Goal: Information Seeking & Learning: Learn about a topic

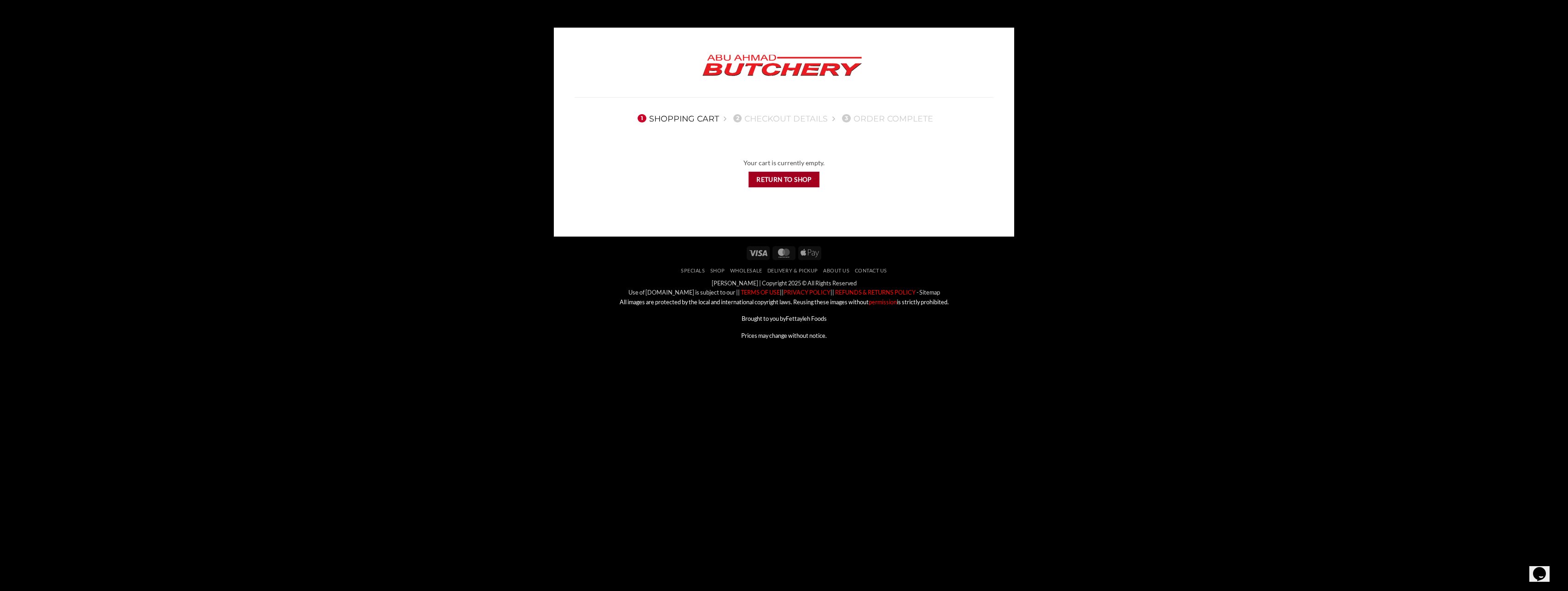
click at [763, 177] on link "Return to shop" at bounding box center [784, 179] width 72 height 16
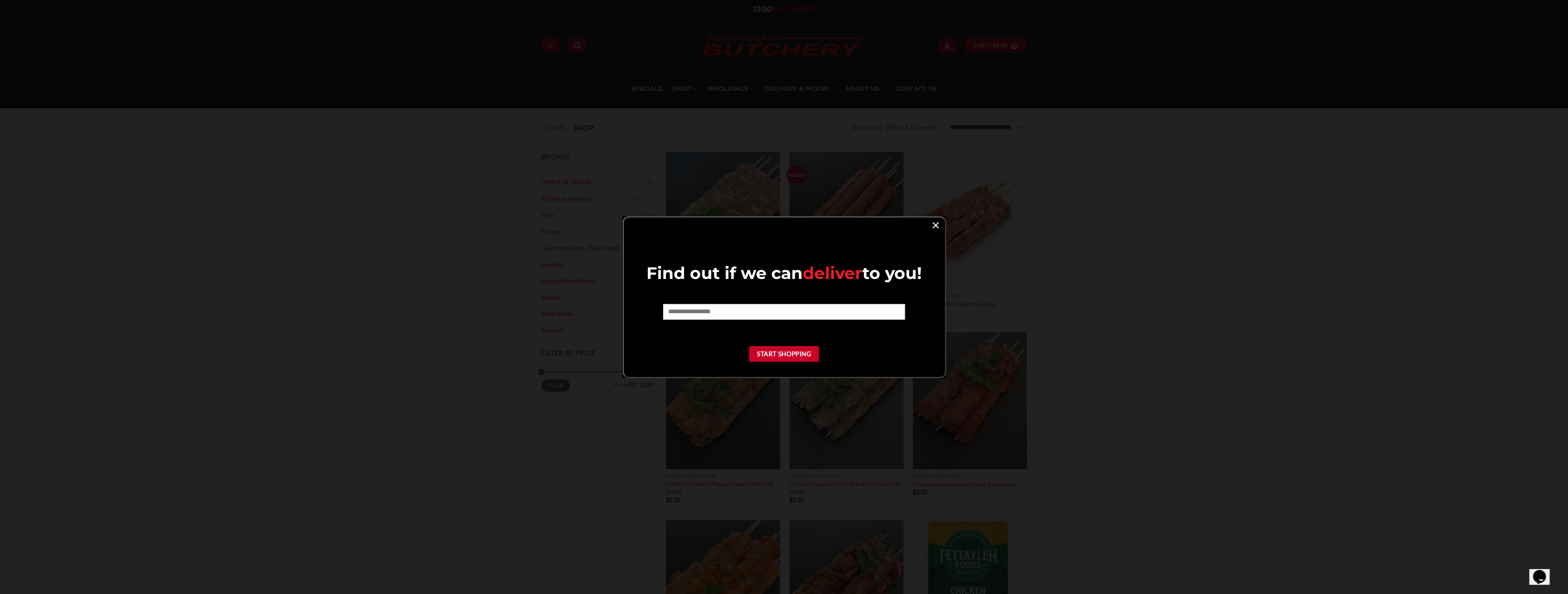
click at [933, 226] on link "×" at bounding box center [936, 225] width 13 height 13
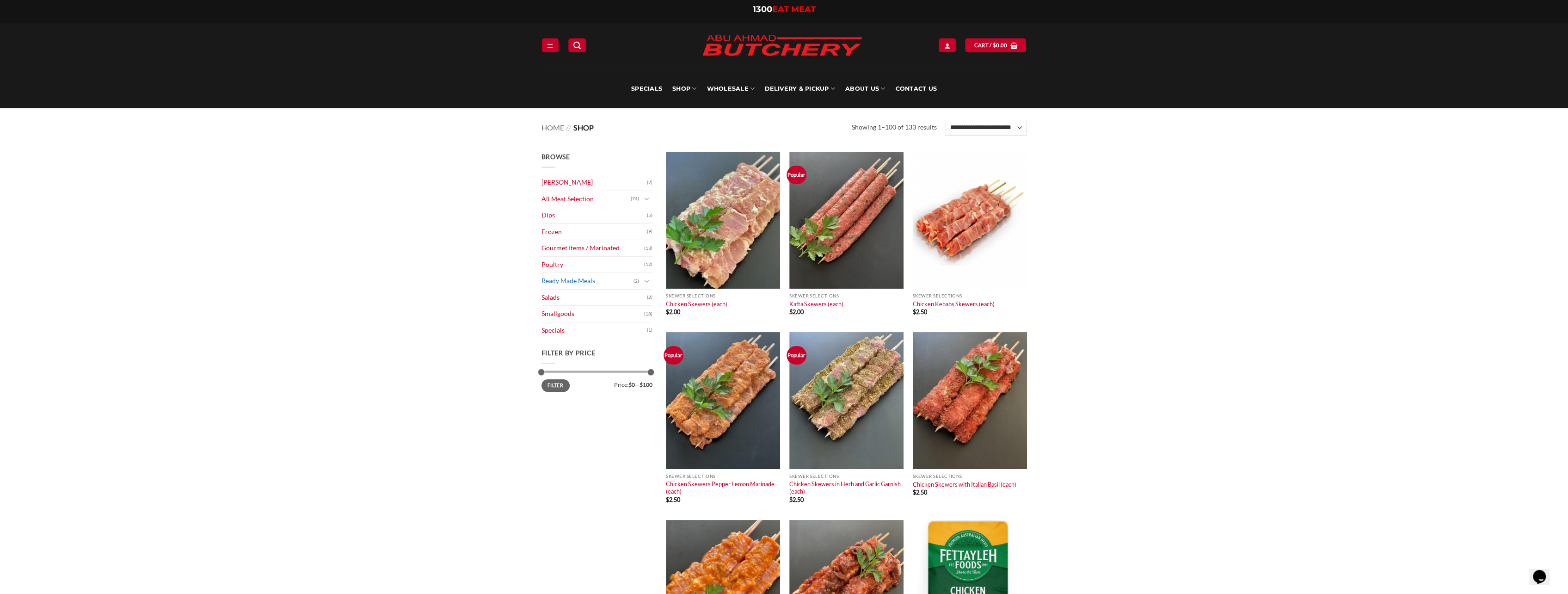
click at [562, 280] on link "Ready Made Meals" at bounding box center [587, 280] width 92 height 16
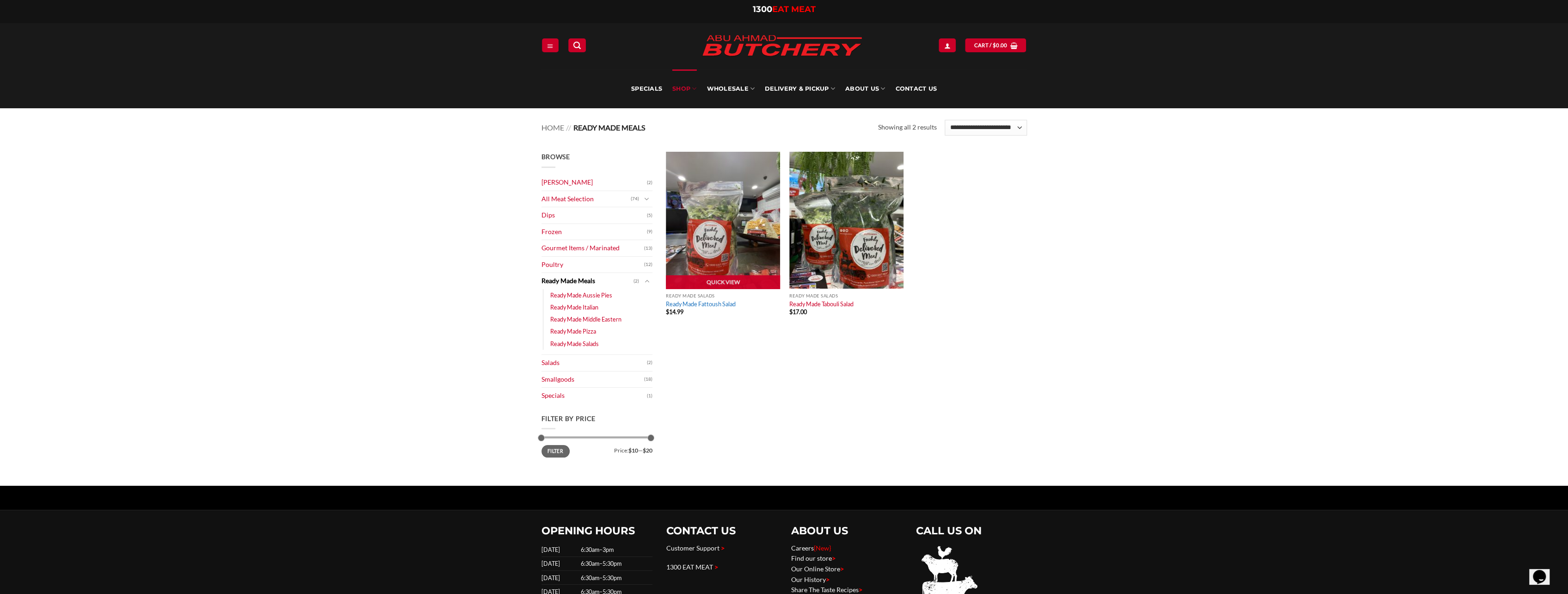
click at [690, 307] on link "Ready Made Fattoush Salad" at bounding box center [701, 304] width 70 height 8
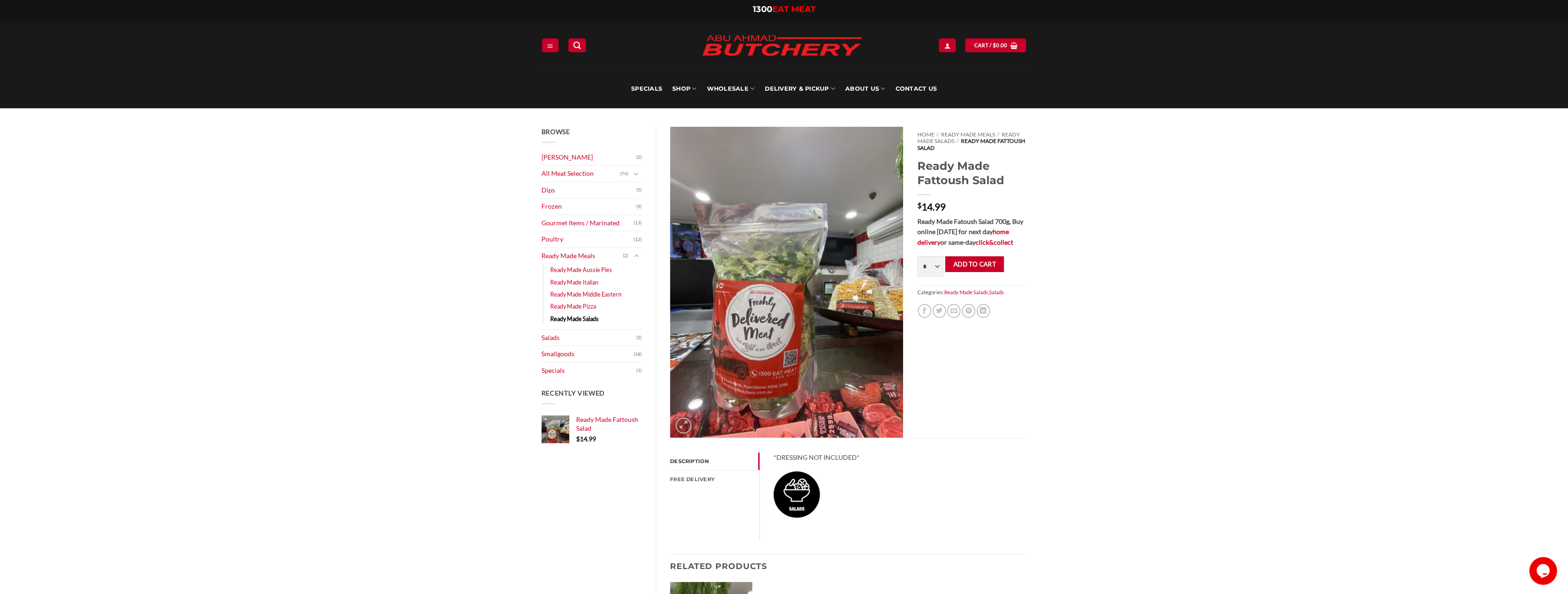
click at [760, 389] on img at bounding box center [787, 282] width 233 height 311
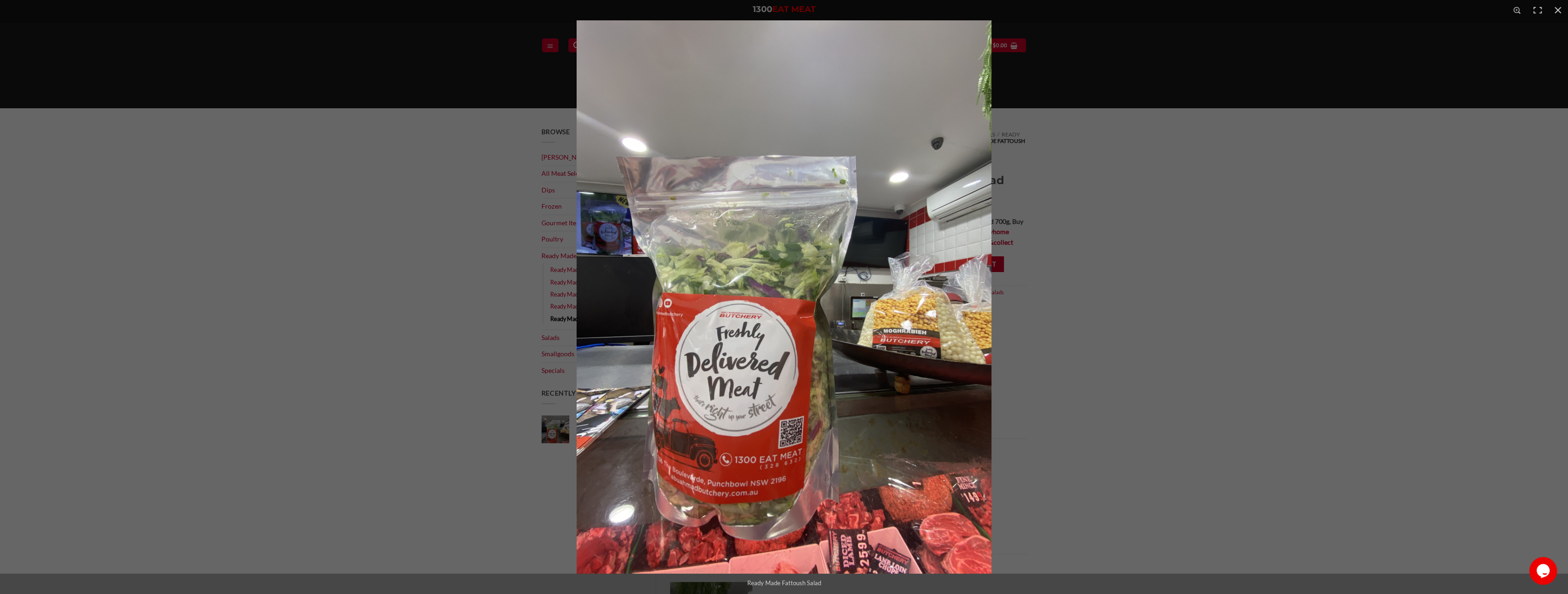
click at [760, 389] on img at bounding box center [783, 297] width 415 height 553
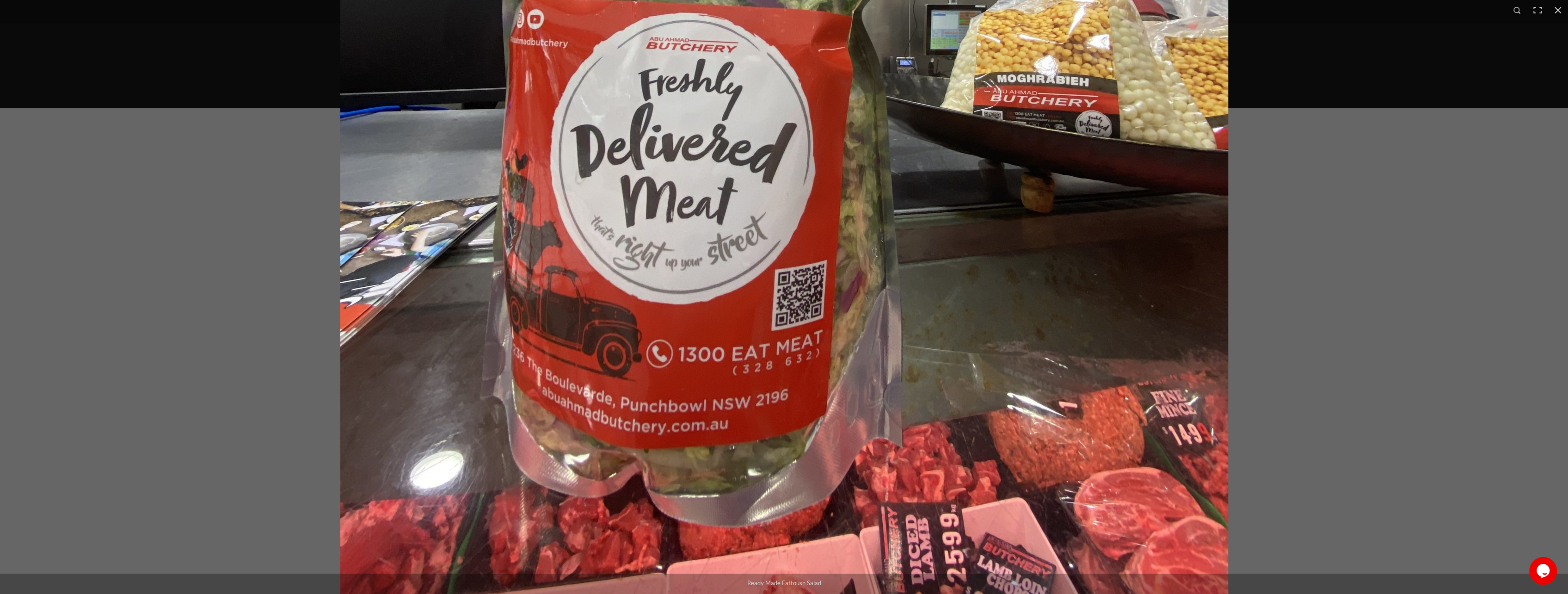
click at [760, 388] on img at bounding box center [784, 6] width 888 height 1185
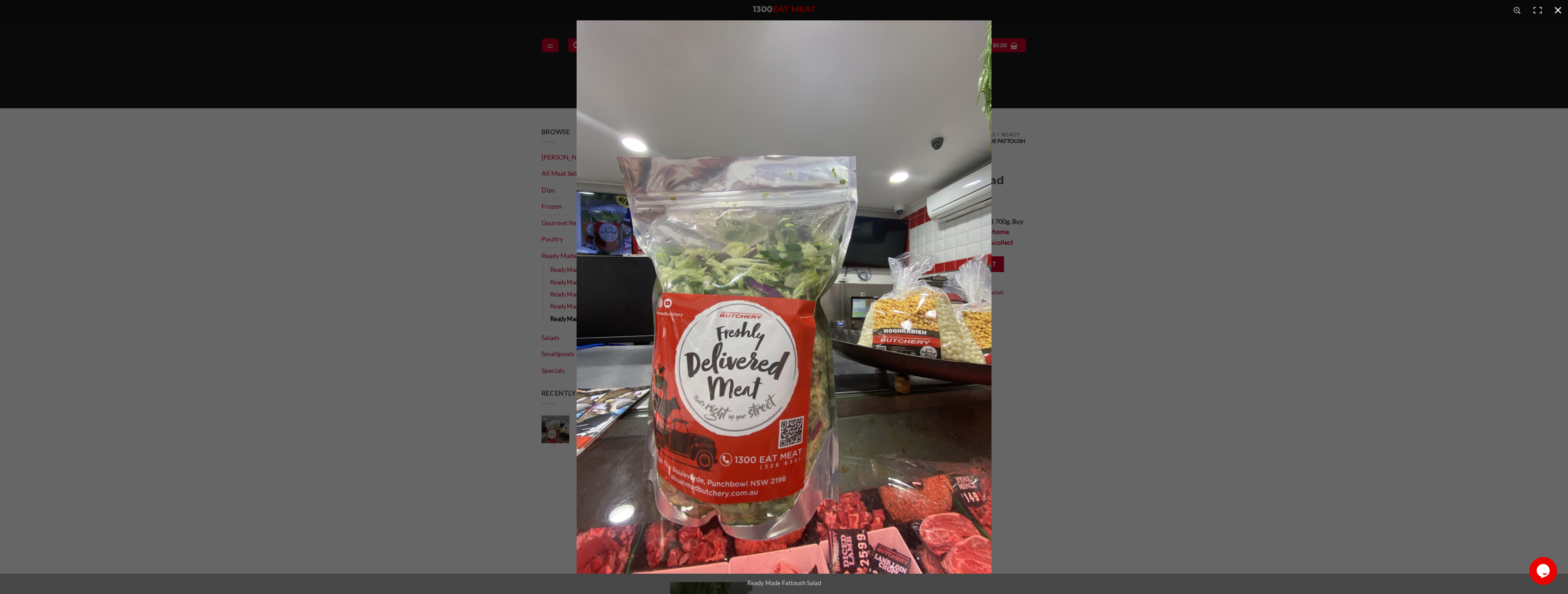
click at [1095, 173] on div at bounding box center [1360, 317] width 1568 height 594
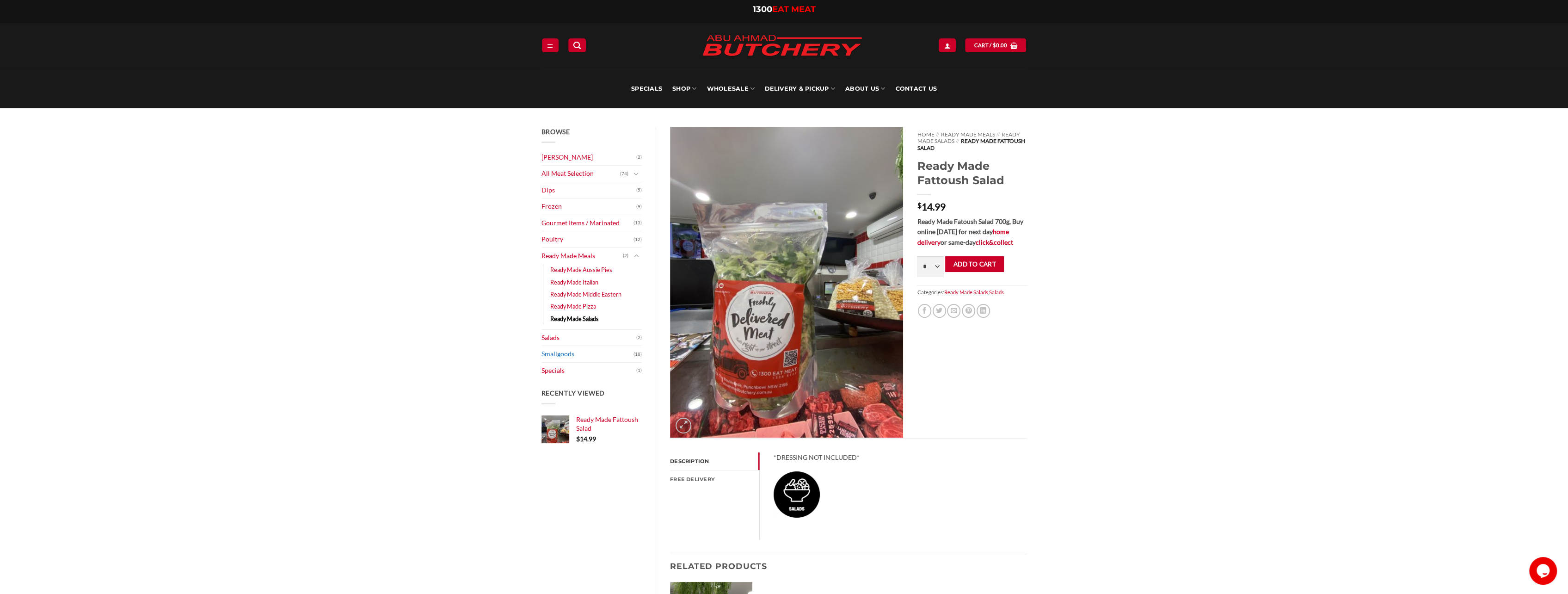
click at [557, 352] on link "Smallgoods" at bounding box center [587, 354] width 92 height 16
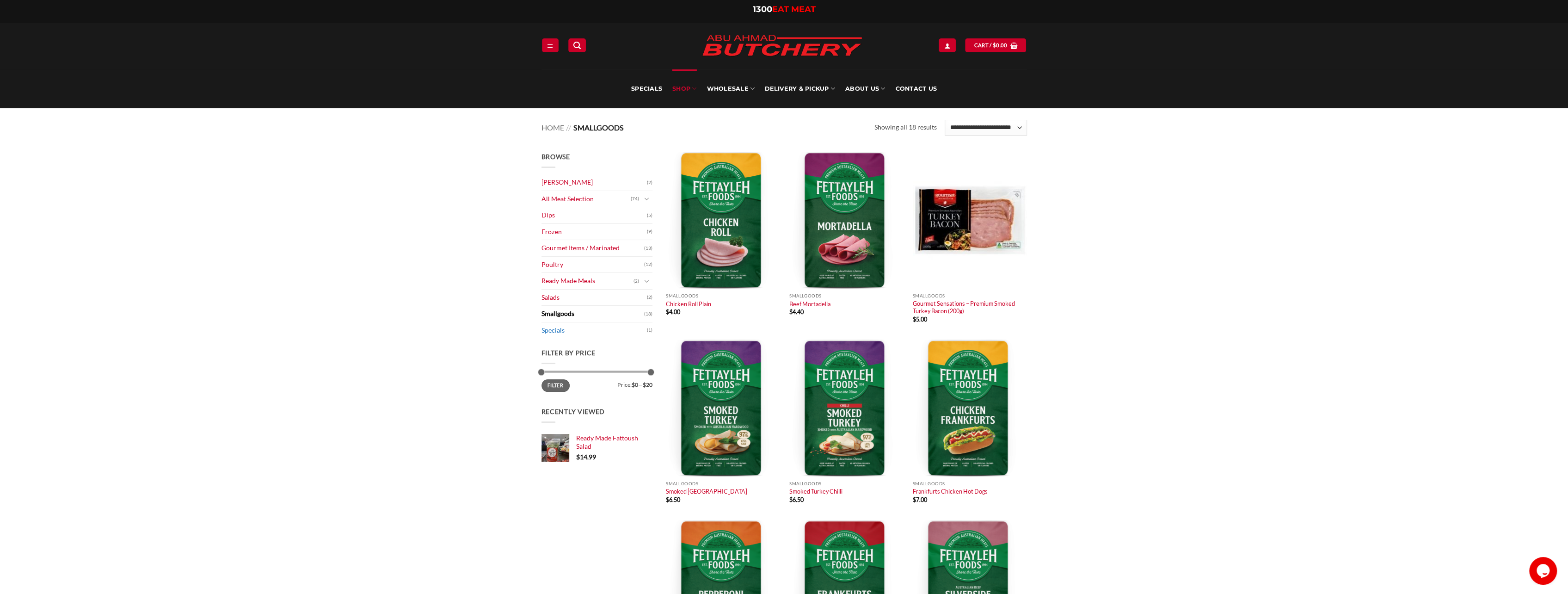
click at [559, 330] on link "Specials" at bounding box center [594, 330] width 106 height 16
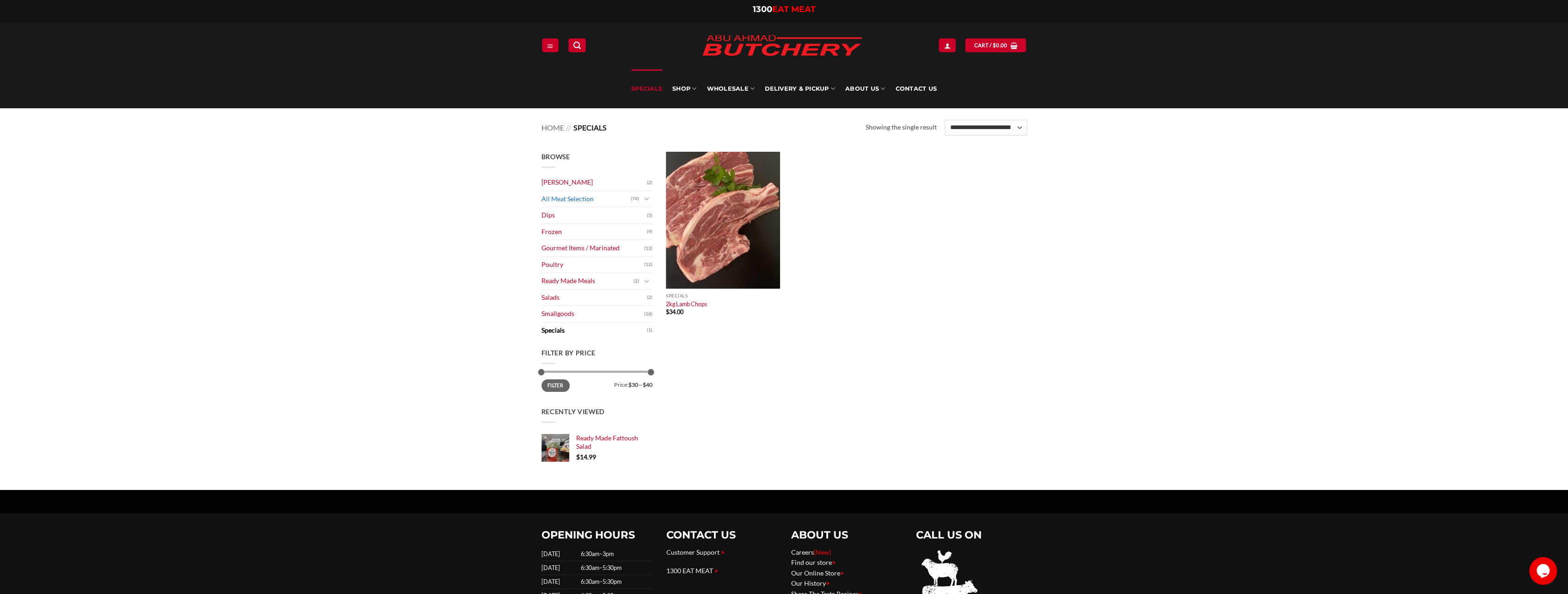
click at [571, 203] on link "All Meat Selection" at bounding box center [586, 199] width 89 height 16
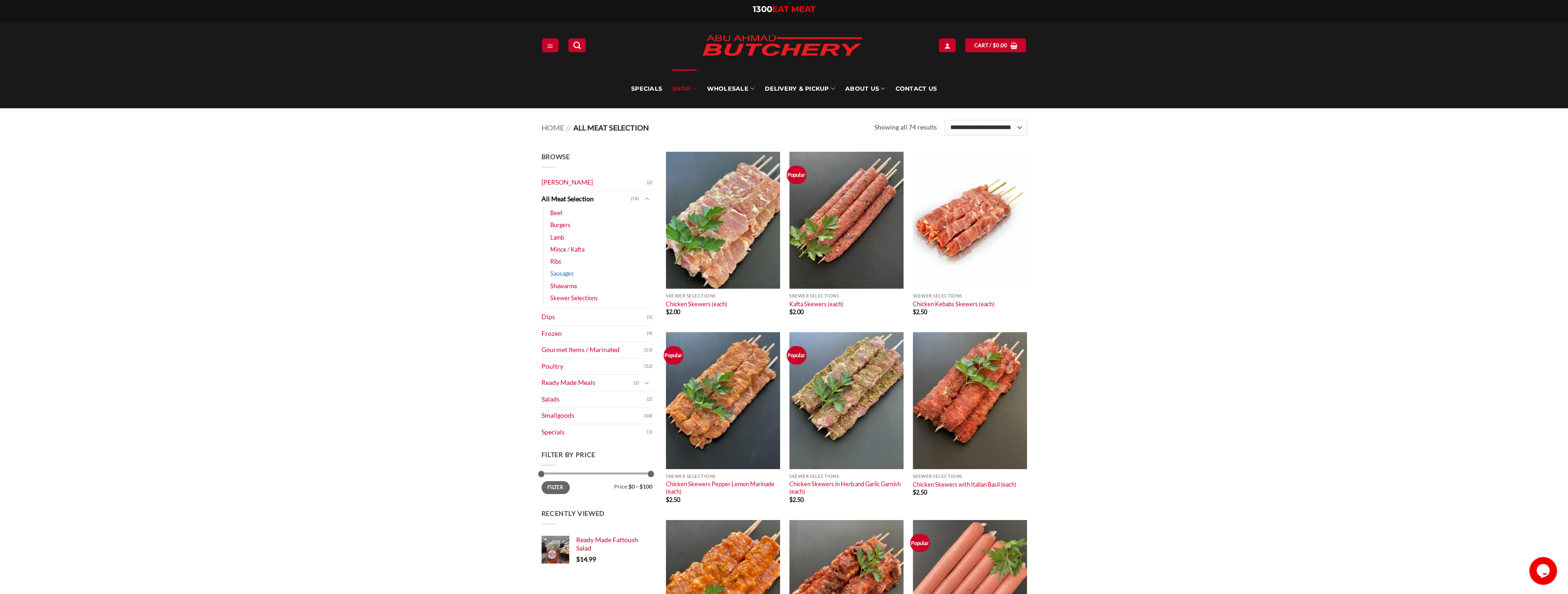
click at [564, 272] on link "Sausages" at bounding box center [562, 273] width 24 height 12
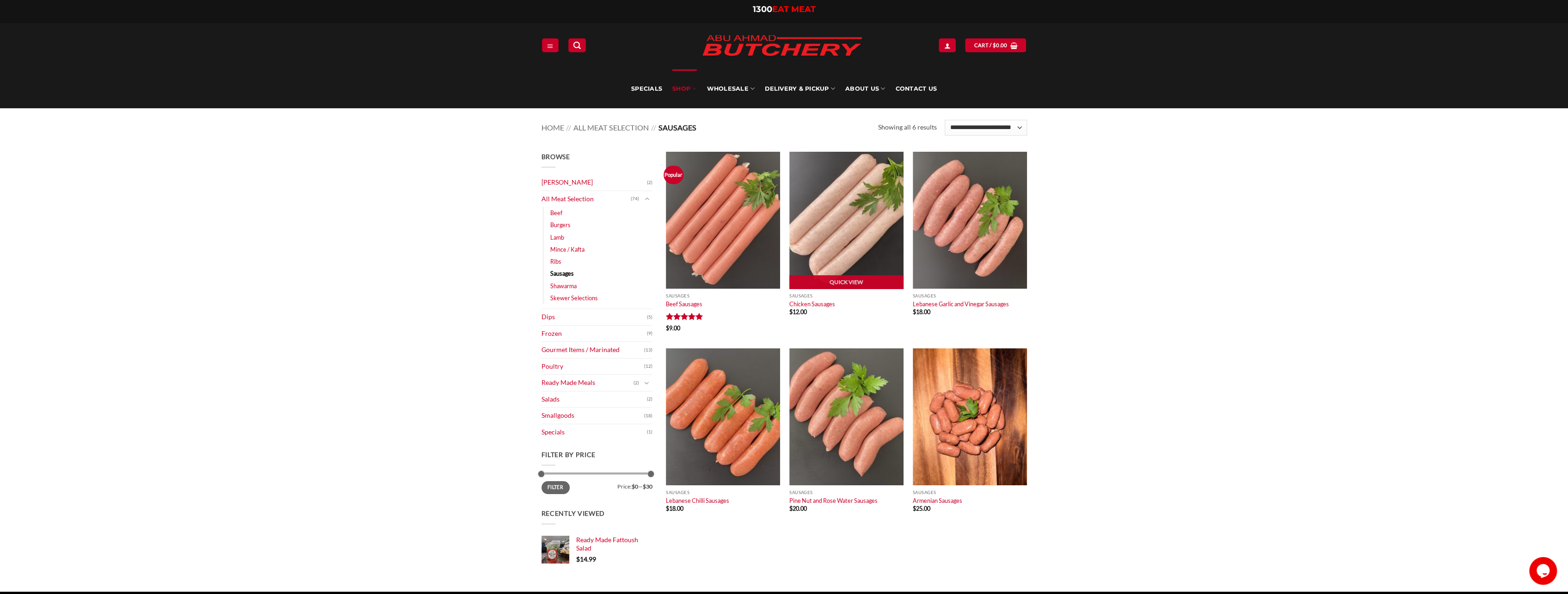
click at [855, 263] on img at bounding box center [846, 220] width 114 height 137
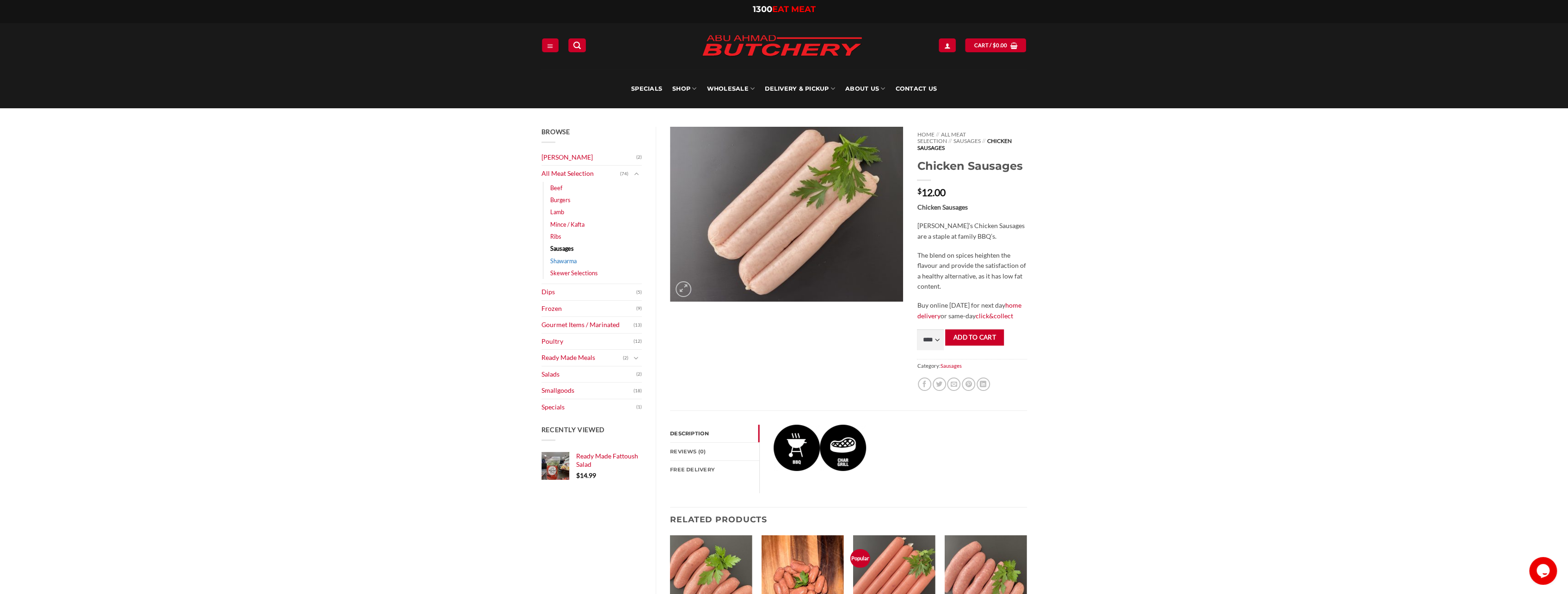
click at [569, 261] on link "Shawarma" at bounding box center [563, 261] width 26 height 12
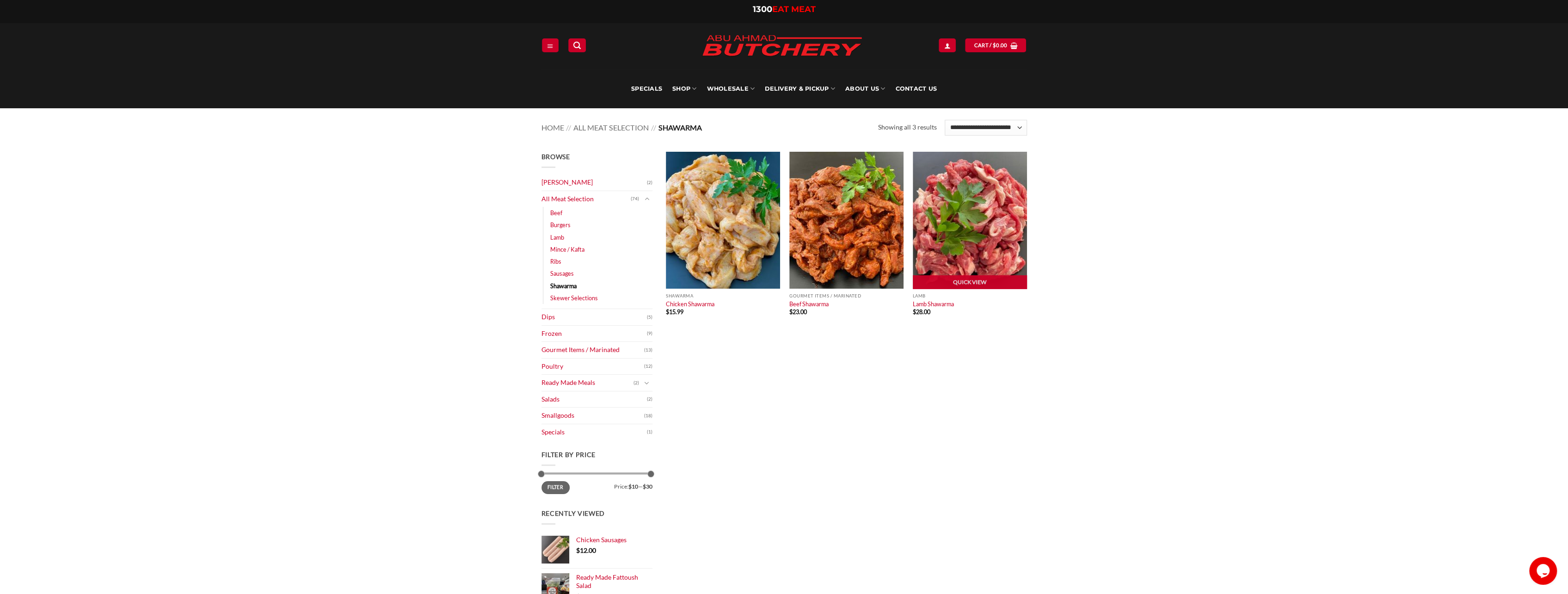
click at [992, 229] on img at bounding box center [969, 220] width 114 height 137
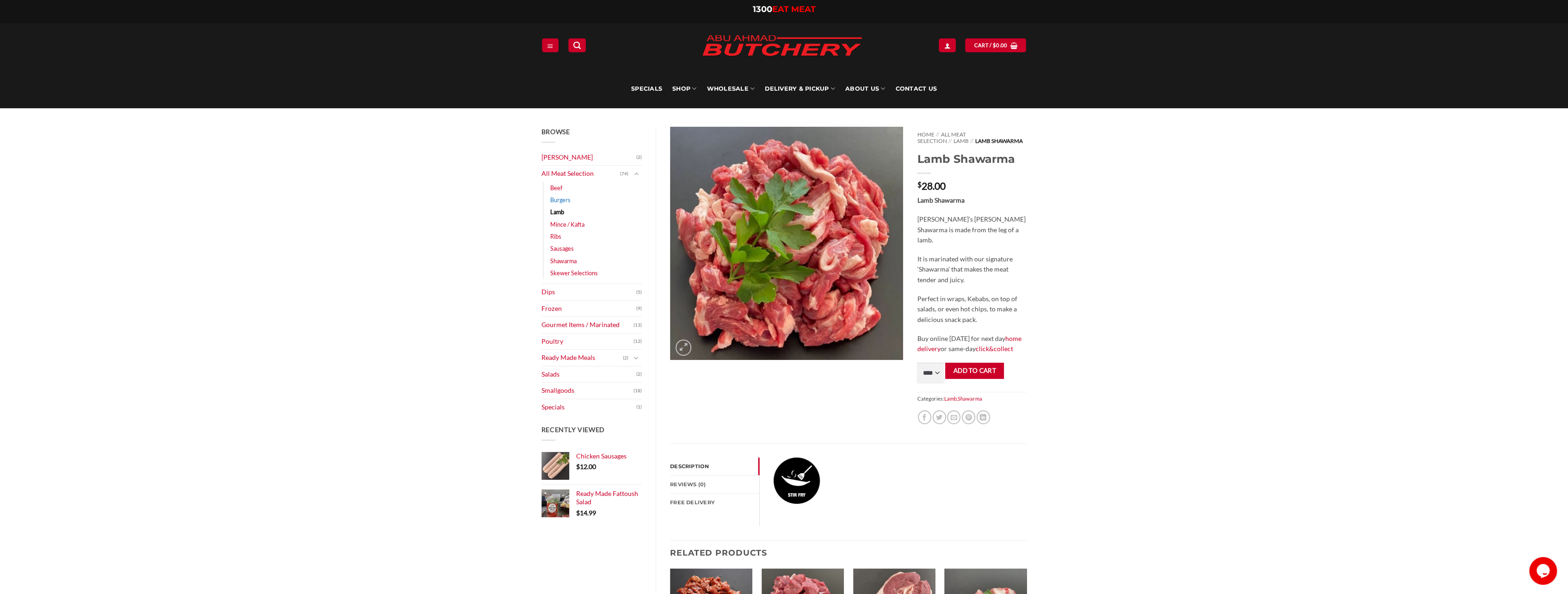
click at [567, 198] on link "Burgers" at bounding box center [560, 199] width 20 height 12
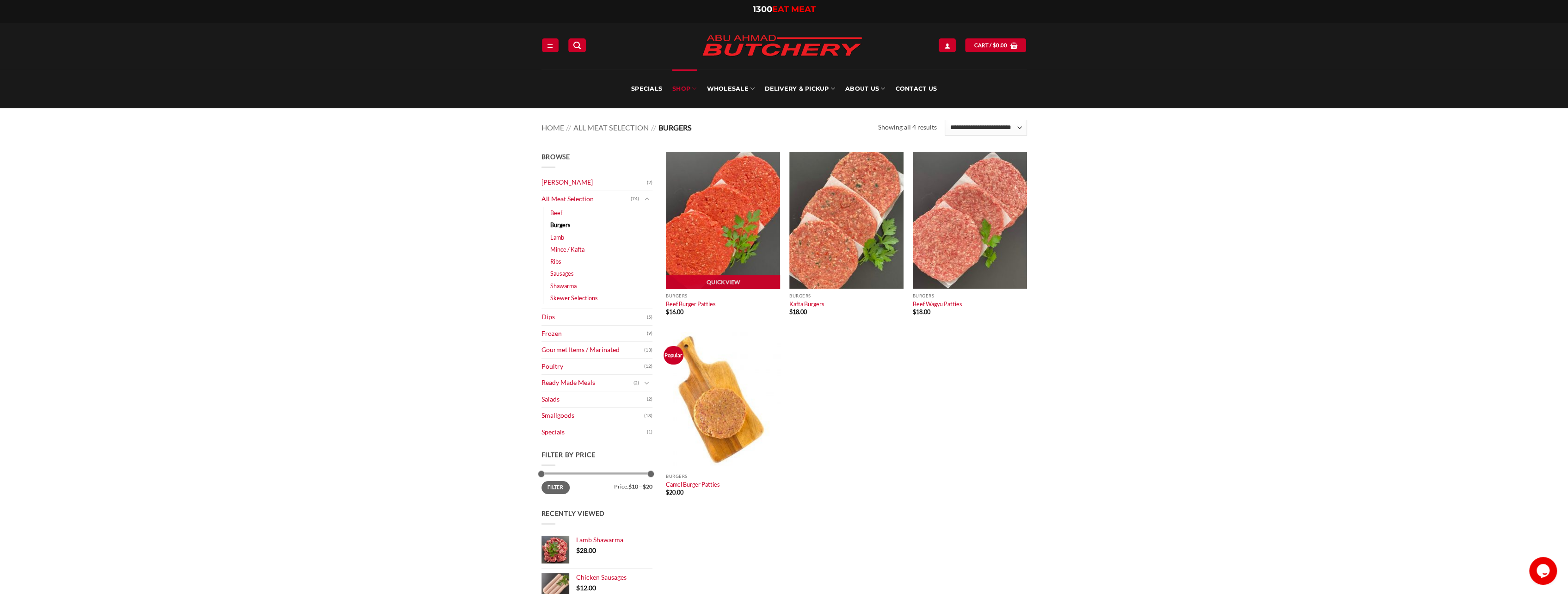
click at [731, 220] on img at bounding box center [723, 220] width 114 height 137
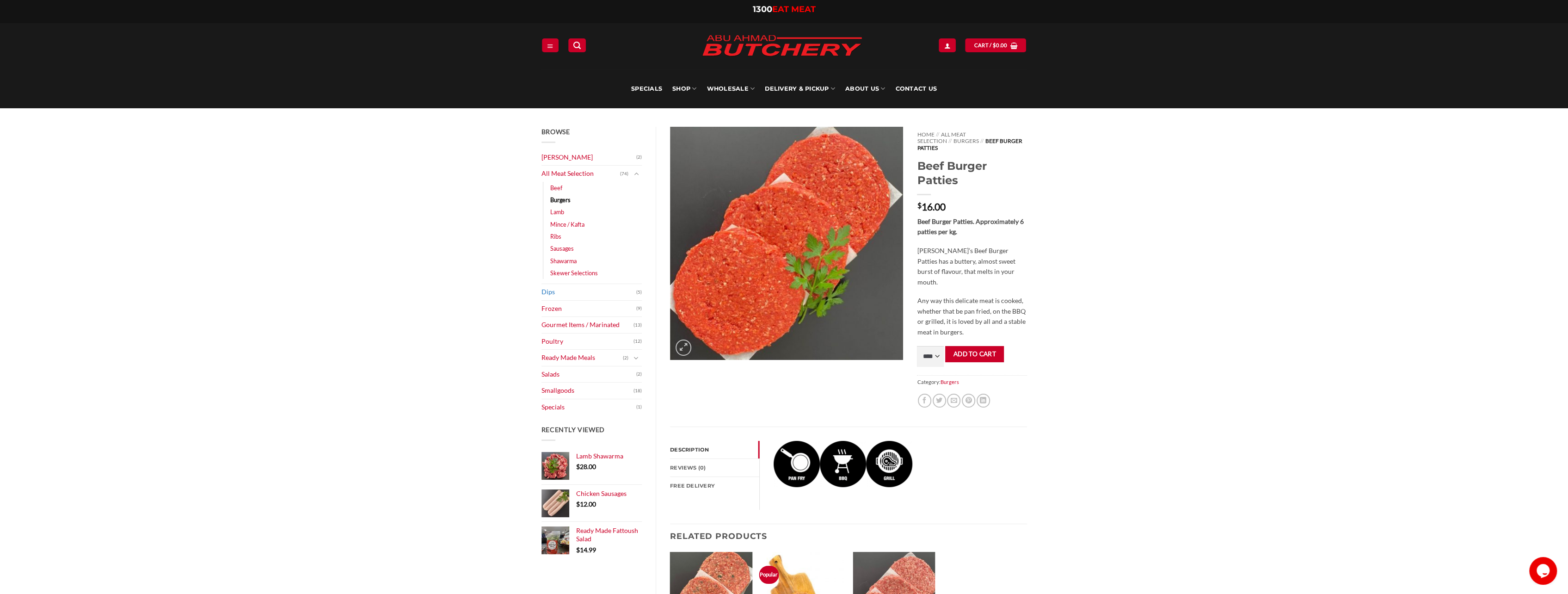
click at [553, 296] on link "Dips" at bounding box center [589, 292] width 96 height 16
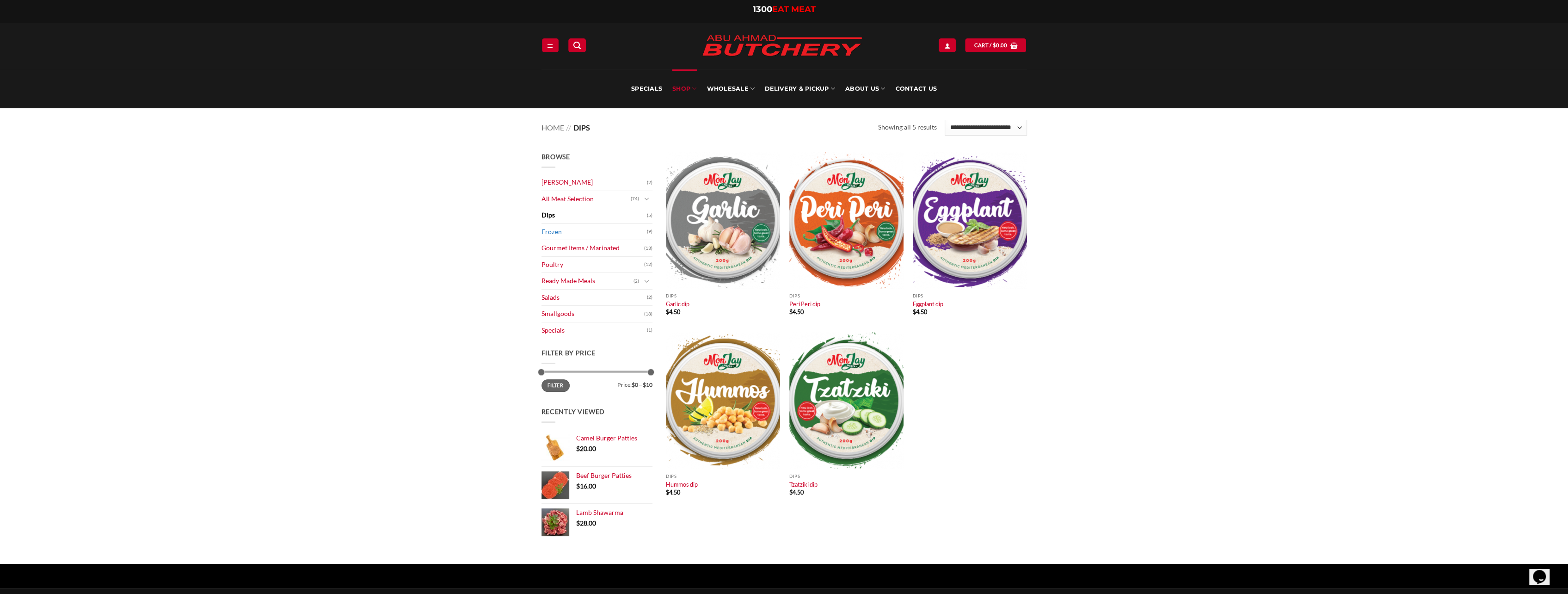
click at [550, 231] on link "Frozen" at bounding box center [594, 231] width 106 height 16
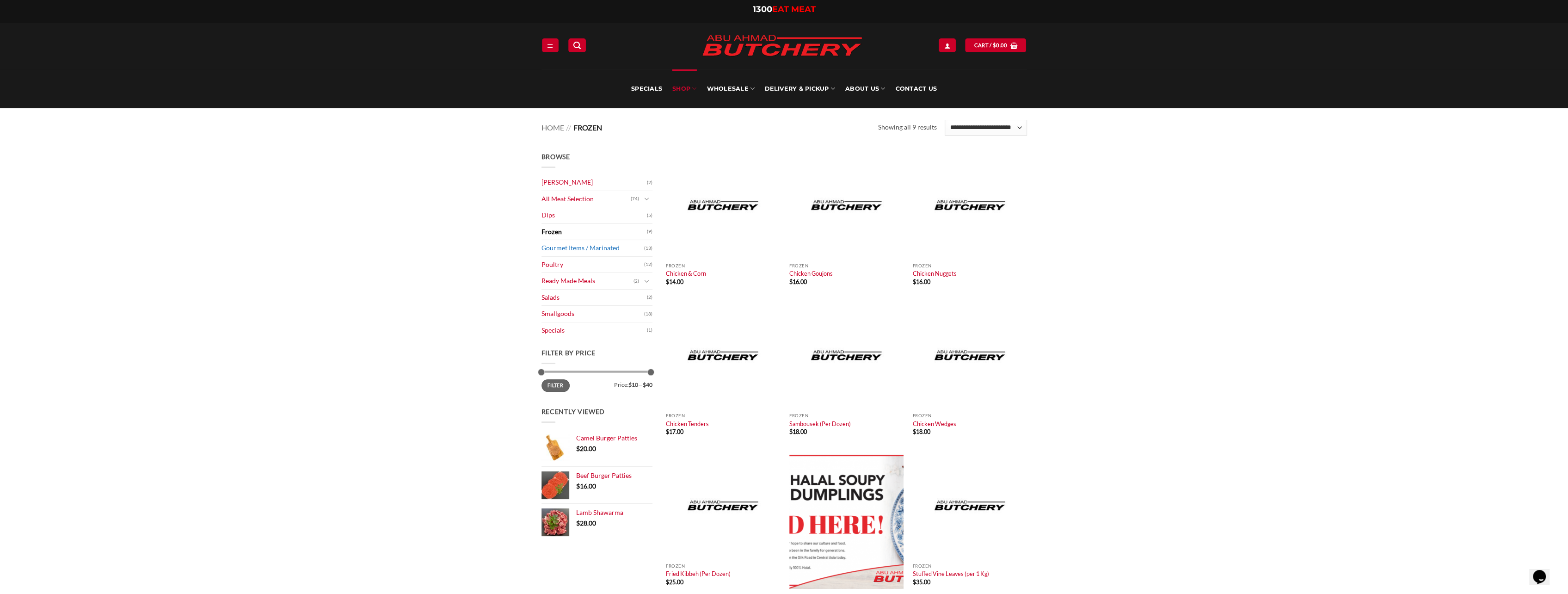
click at [552, 252] on link "Gourmet Items / Marinated" at bounding box center [592, 248] width 103 height 16
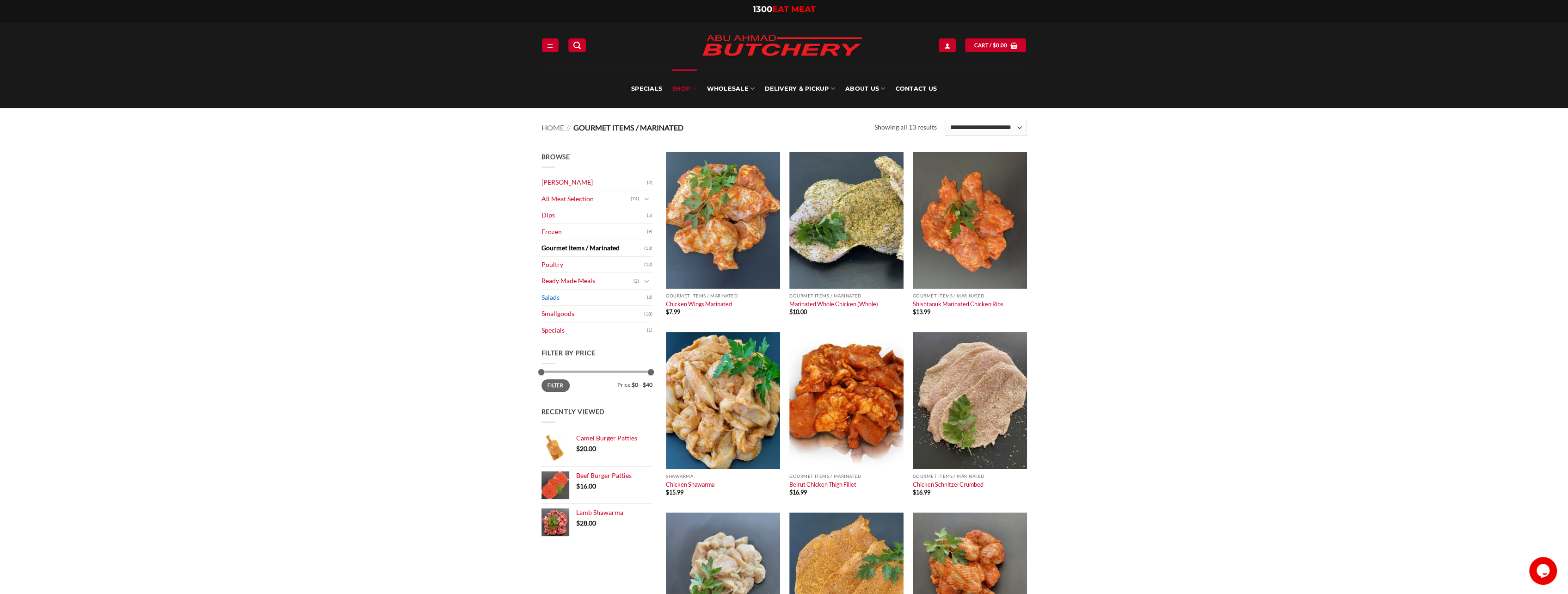
click at [555, 293] on link "Salads" at bounding box center [594, 298] width 106 height 16
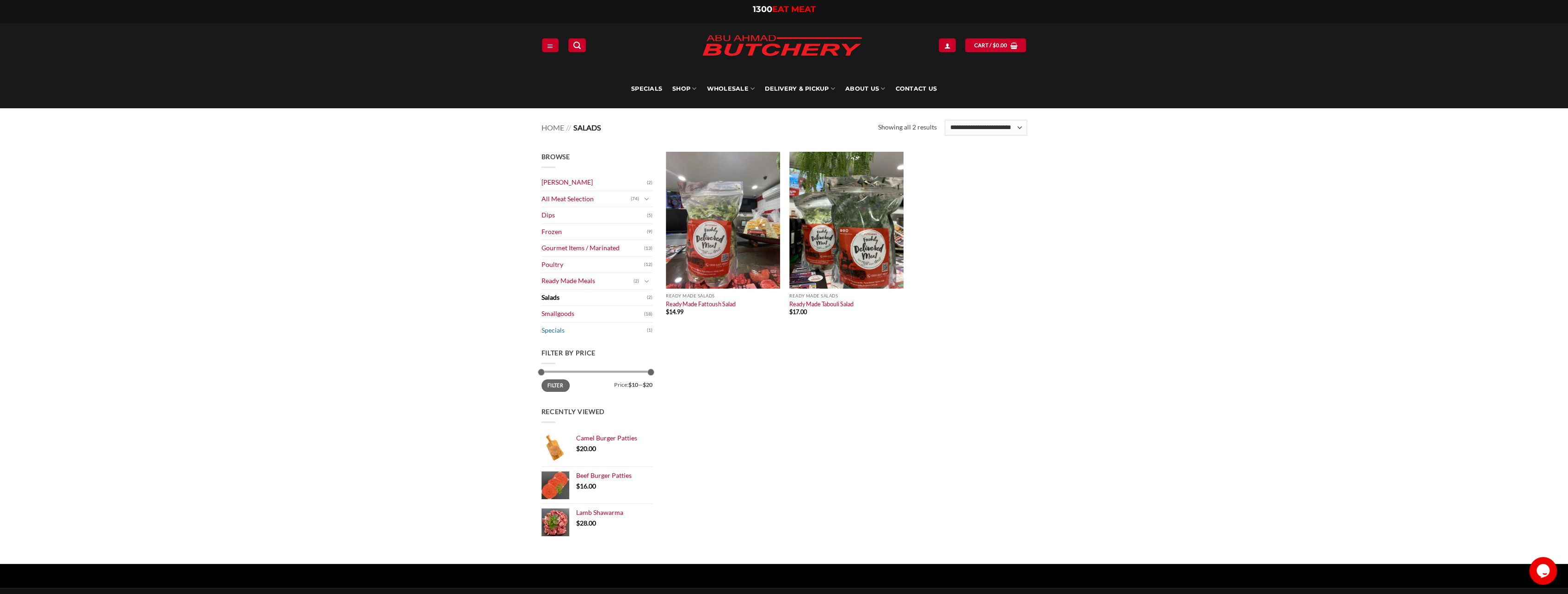
click at [548, 330] on link "Specials" at bounding box center [594, 330] width 106 height 16
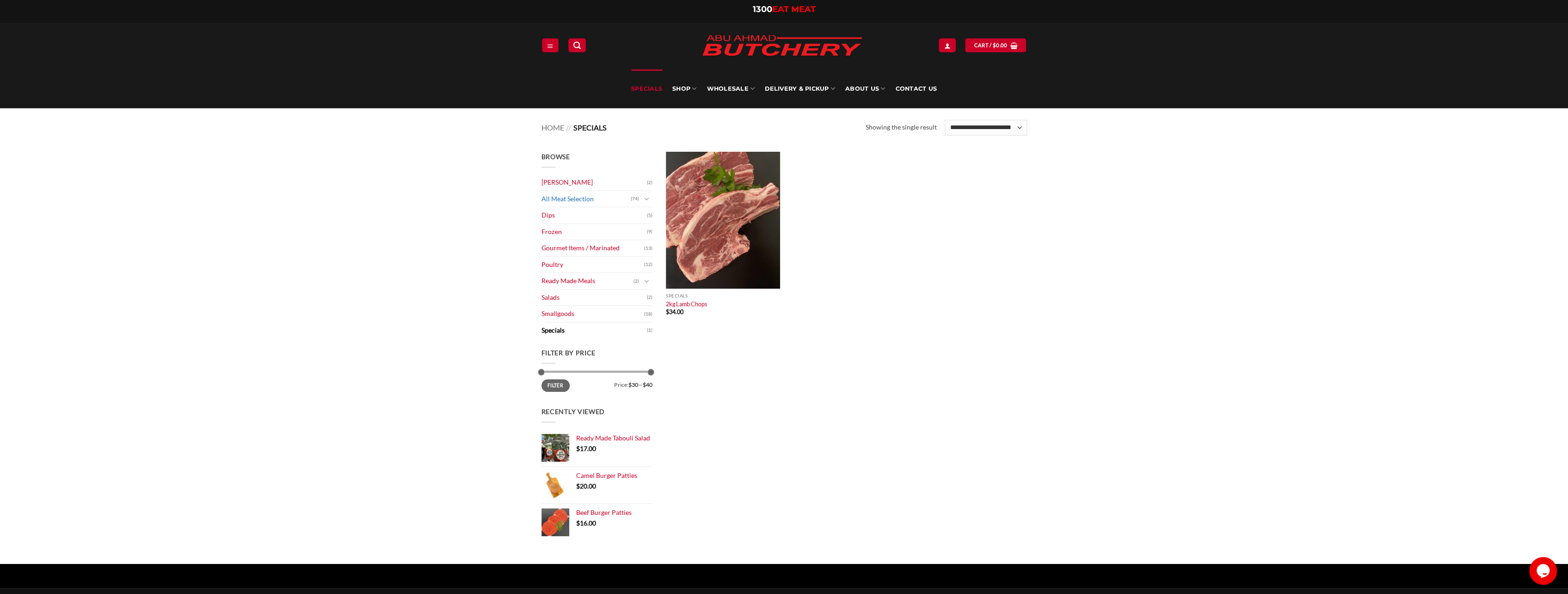
click at [580, 197] on link "All Meat Selection" at bounding box center [586, 199] width 89 height 16
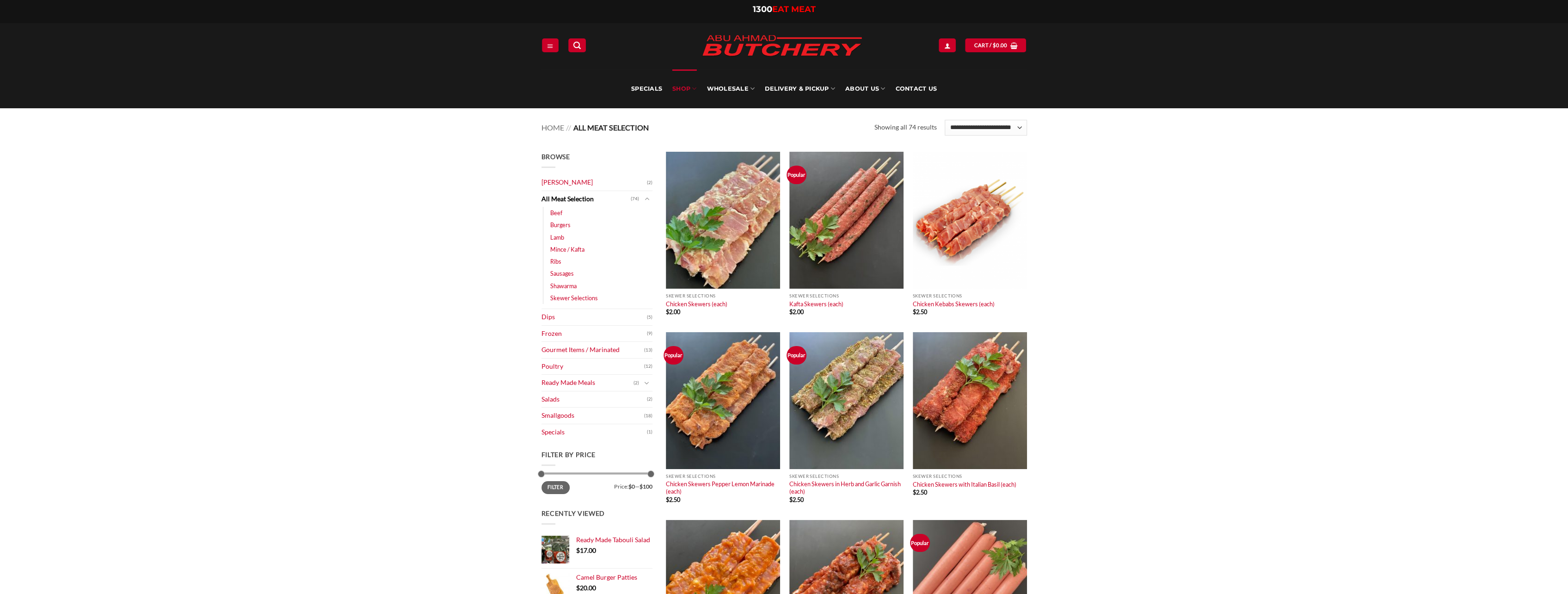
click at [581, 184] on link "[PERSON_NAME]" at bounding box center [594, 182] width 106 height 16
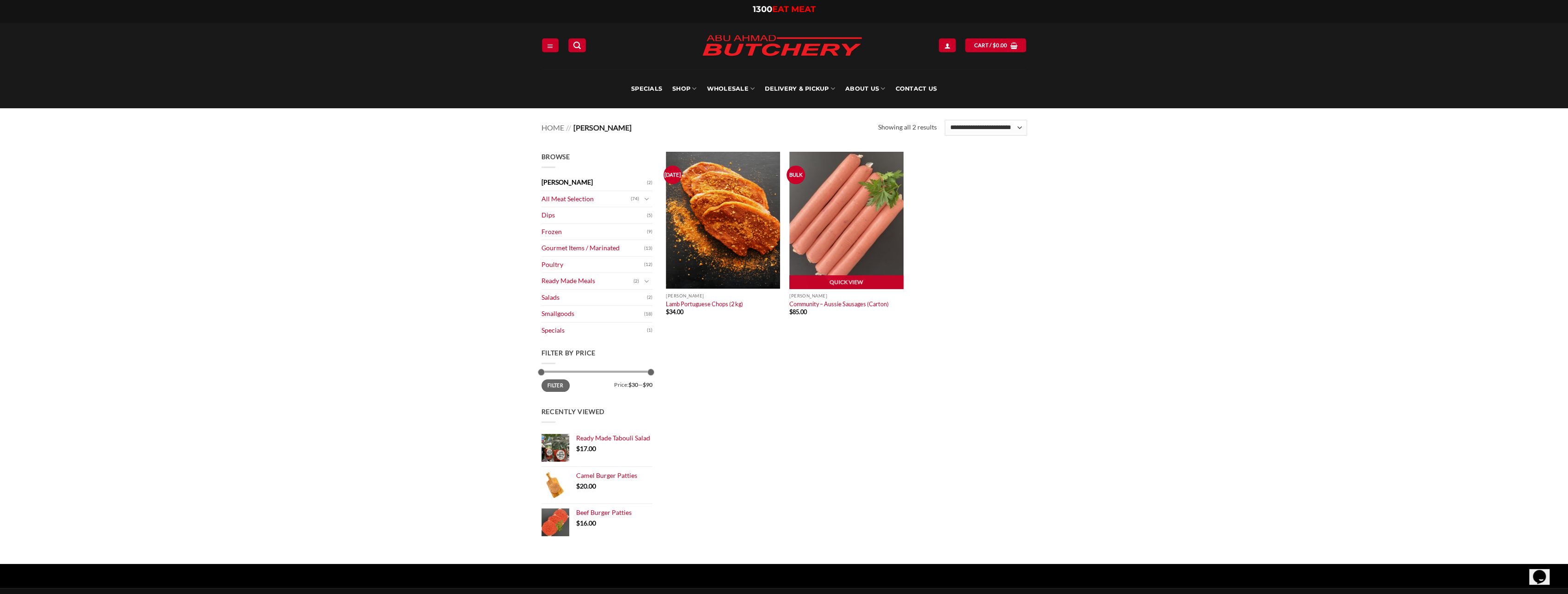
click at [834, 237] on img at bounding box center [846, 220] width 114 height 137
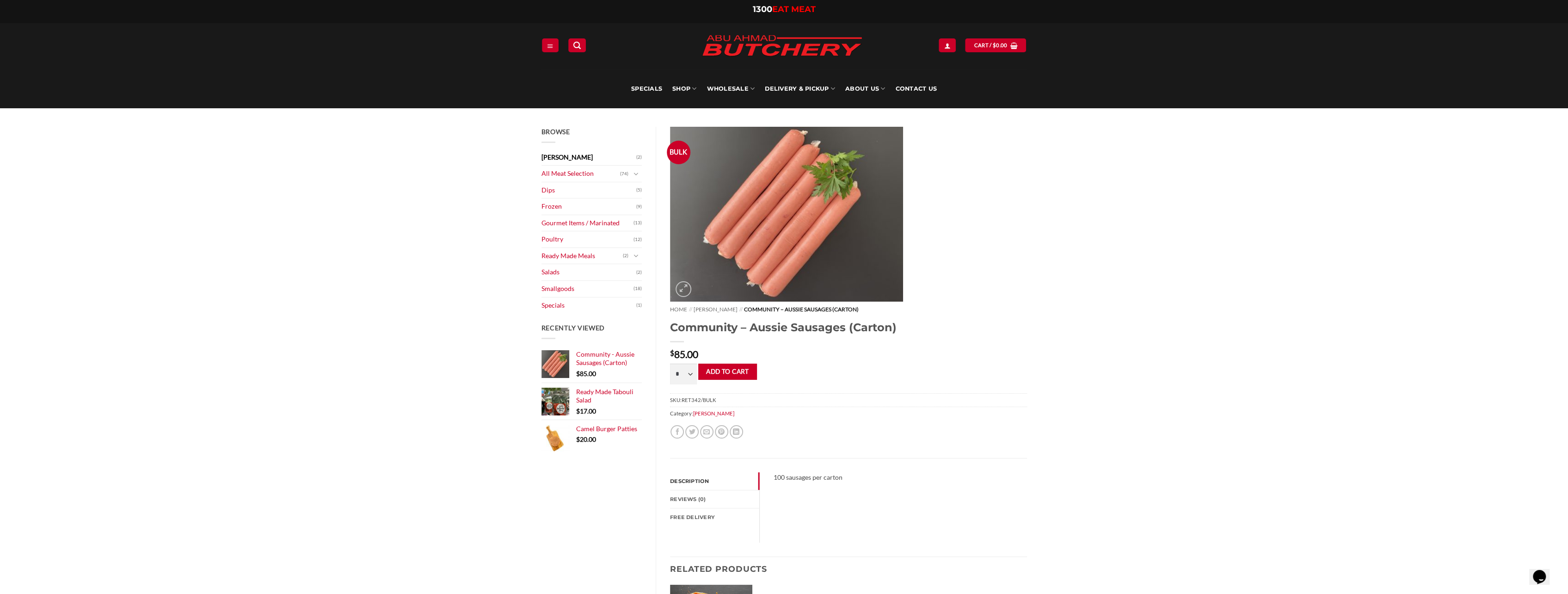
click at [599, 159] on link "[PERSON_NAME]" at bounding box center [589, 157] width 96 height 16
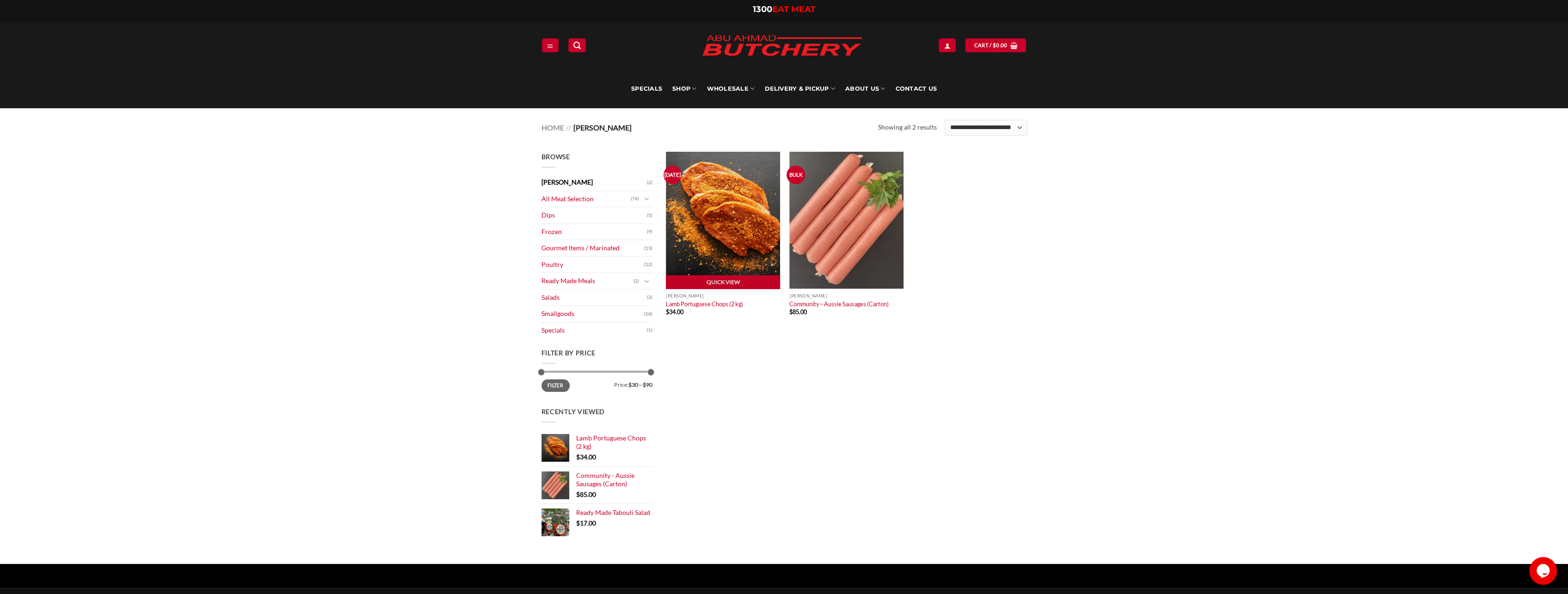
click at [719, 242] on img at bounding box center [723, 220] width 114 height 137
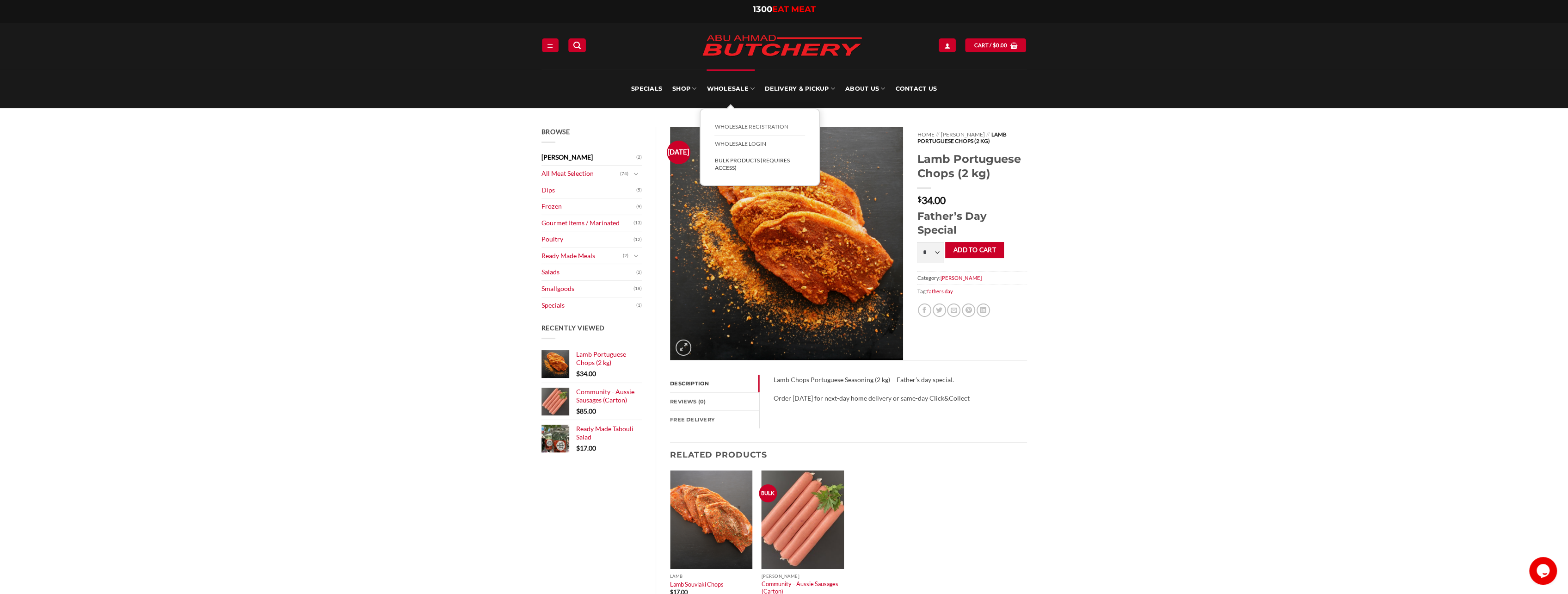
click at [749, 159] on link "BULK Products (Requires Access)" at bounding box center [760, 164] width 90 height 24
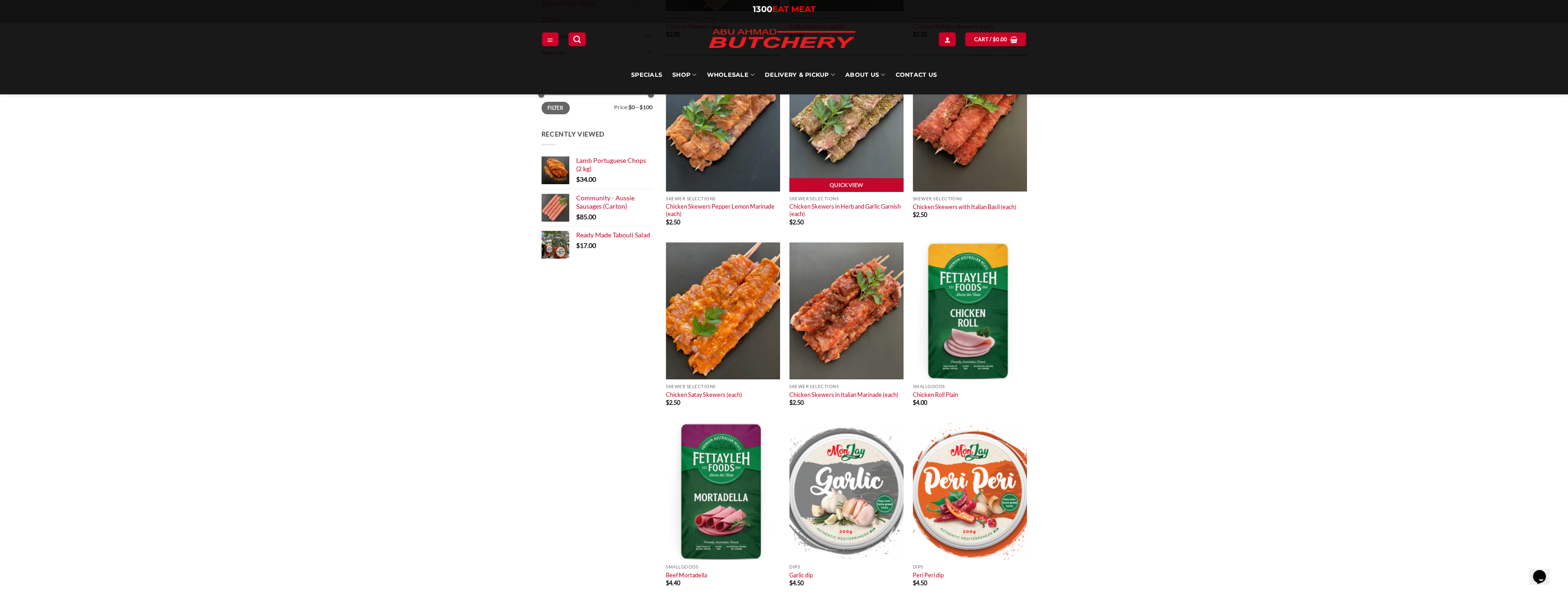
scroll to position [231, 0]
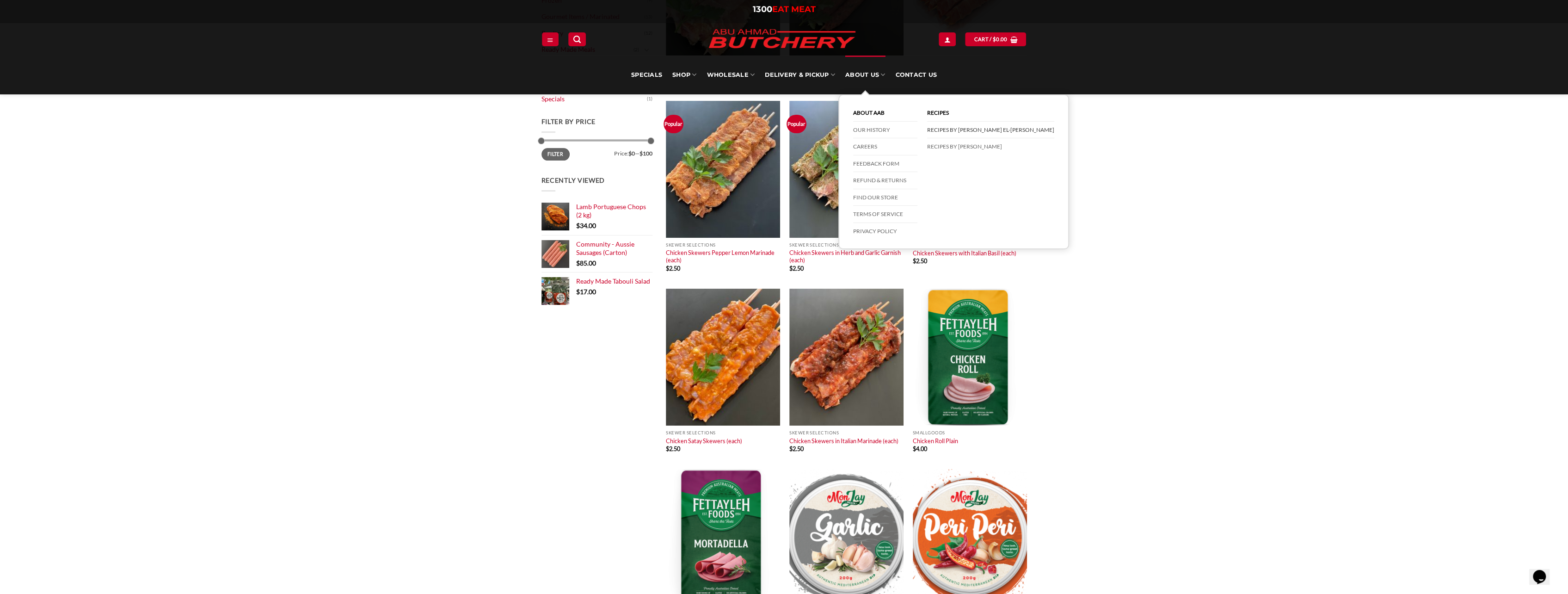
click at [949, 131] on link "Recipes by [PERSON_NAME] El-[PERSON_NAME]" at bounding box center [991, 130] width 127 height 17
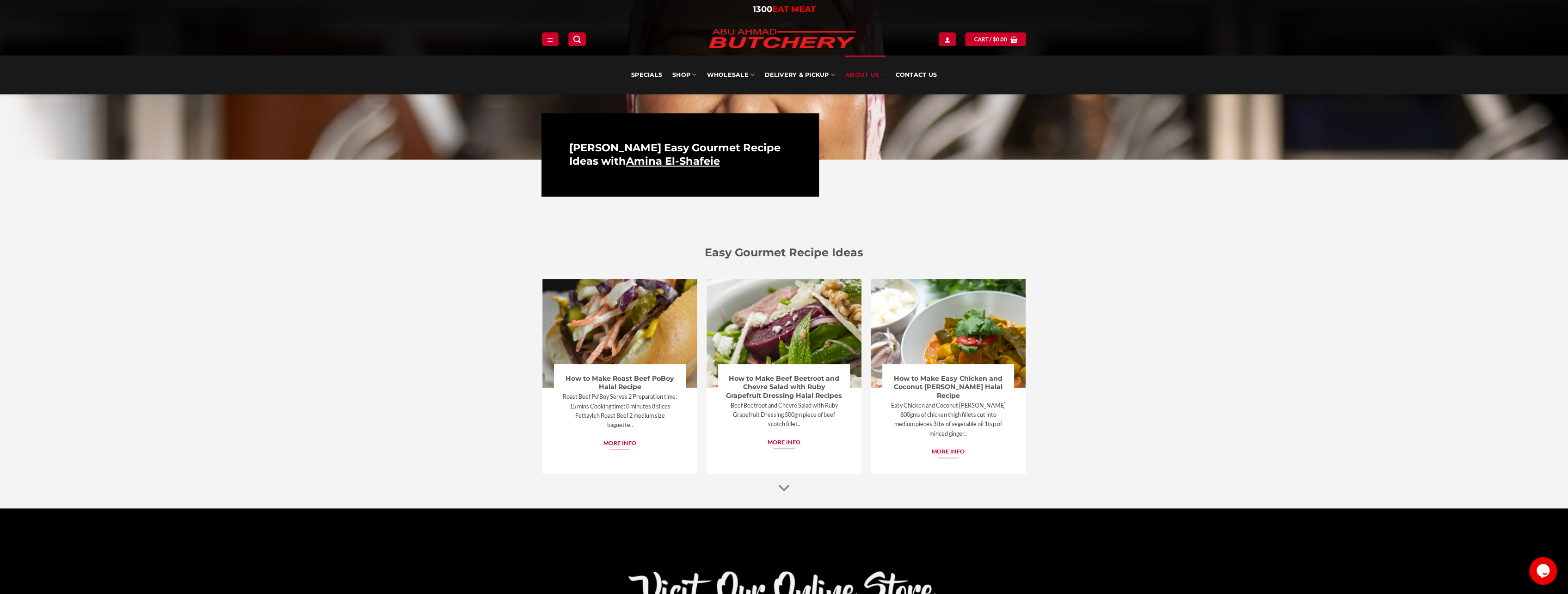
scroll to position [278, 0]
